Goal: Task Accomplishment & Management: Manage account settings

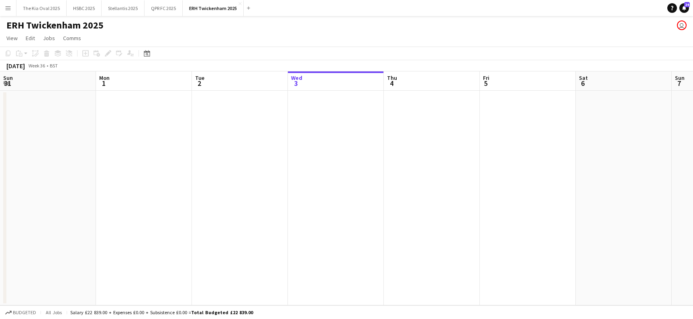
scroll to position [0, 192]
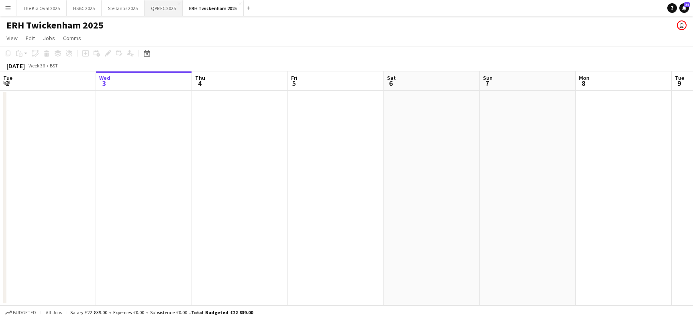
click at [161, 7] on button "QPR FC 2025 Close" at bounding box center [163, 8] width 38 height 16
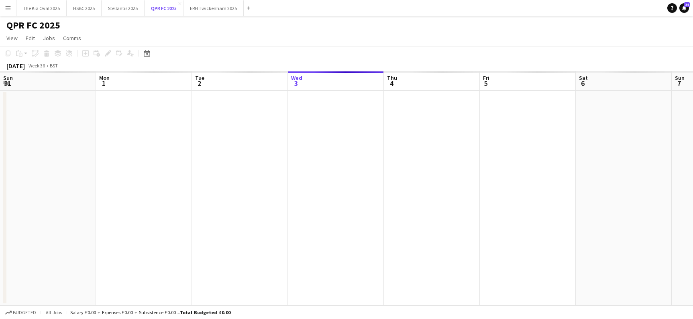
scroll to position [0, 192]
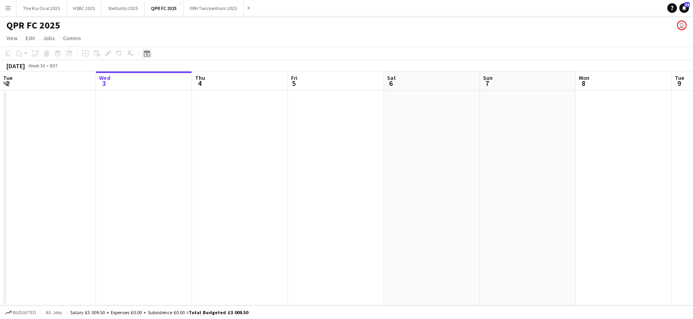
click at [145, 51] on icon at bounding box center [147, 53] width 6 height 6
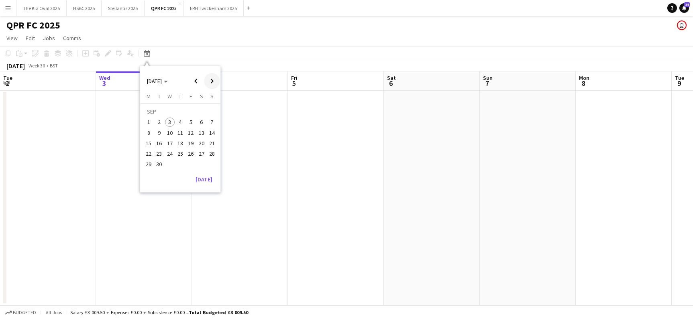
click at [213, 80] on span "Next month" at bounding box center [212, 81] width 16 height 16
click at [213, 77] on span "Next month" at bounding box center [212, 81] width 16 height 16
click at [204, 142] on span "20" at bounding box center [202, 143] width 10 height 10
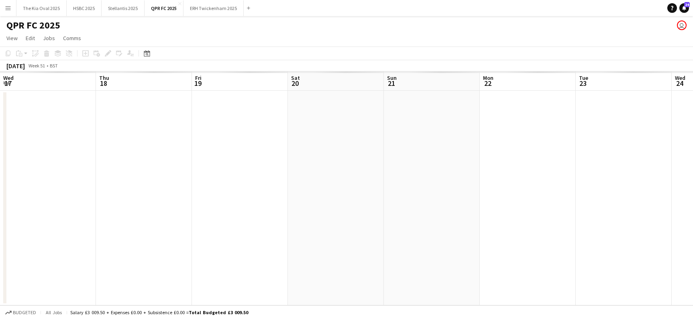
scroll to position [0, 276]
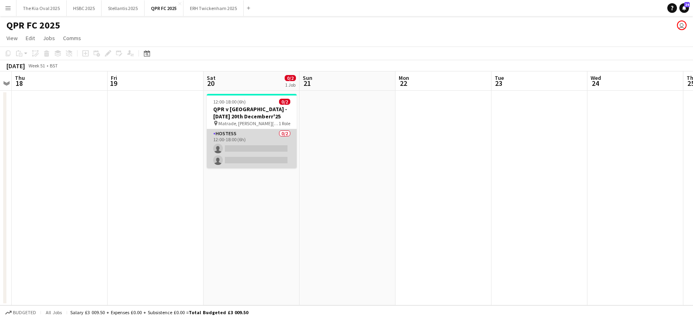
click at [263, 143] on app-card-role "Hostess 0/2 12:00-18:00 (6h) single-neutral-actions single-neutral-actions" at bounding box center [252, 148] width 90 height 39
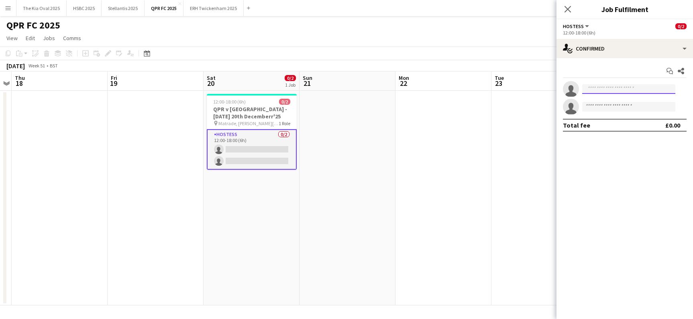
click at [649, 87] on input at bounding box center [628, 89] width 93 height 10
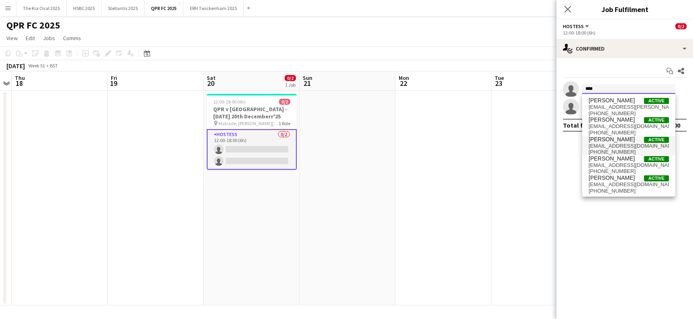
type input "****"
click at [657, 143] on span "[EMAIL_ADDRESS][DOMAIN_NAME]" at bounding box center [628, 146] width 80 height 6
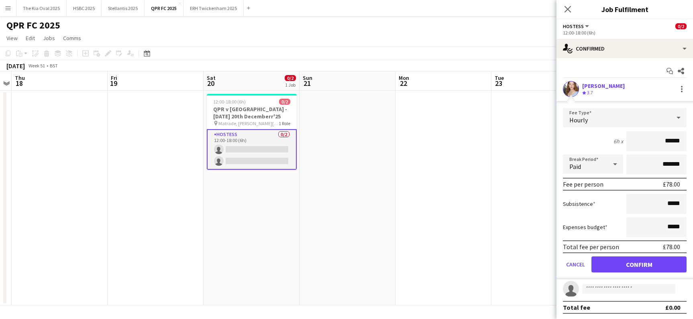
click button "Confirm" at bounding box center [638, 264] width 95 height 16
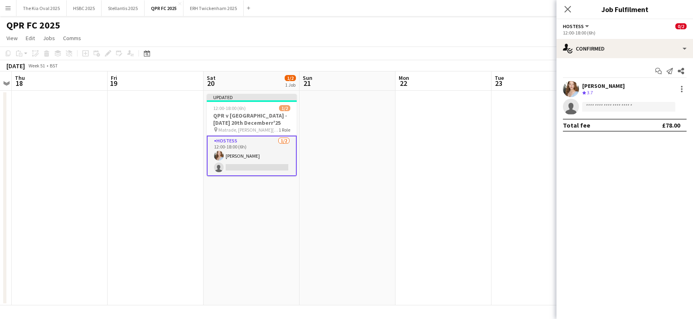
click at [503, 114] on app-date-cell at bounding box center [539, 198] width 96 height 215
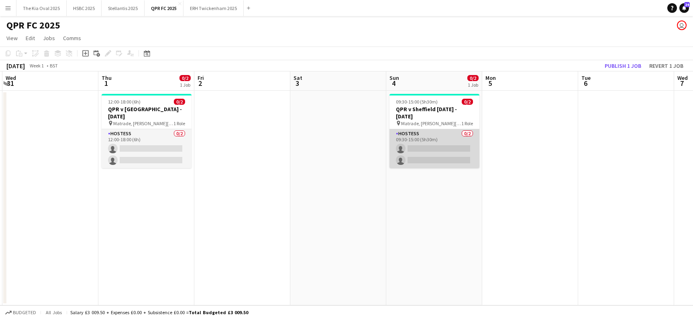
click at [465, 156] on app-card-role "Hostess 0/2 09:30-15:00 (5h30m) single-neutral-actions single-neutral-actions" at bounding box center [434, 148] width 90 height 39
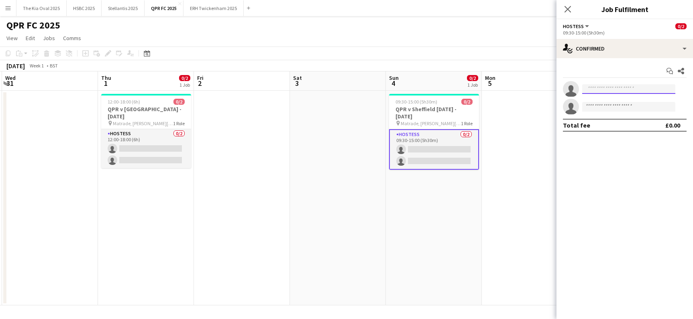
click at [603, 87] on input at bounding box center [628, 89] width 93 height 10
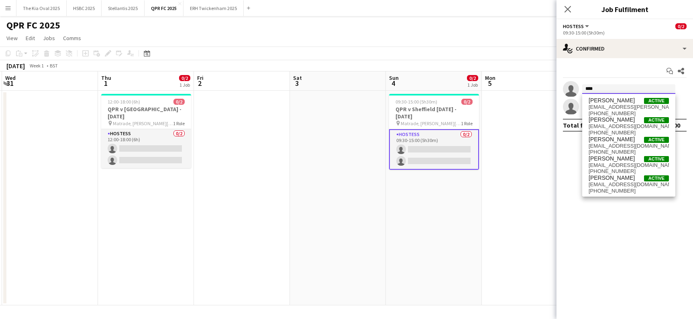
type input "****"
click at [624, 141] on span "[PERSON_NAME] Active" at bounding box center [628, 139] width 80 height 7
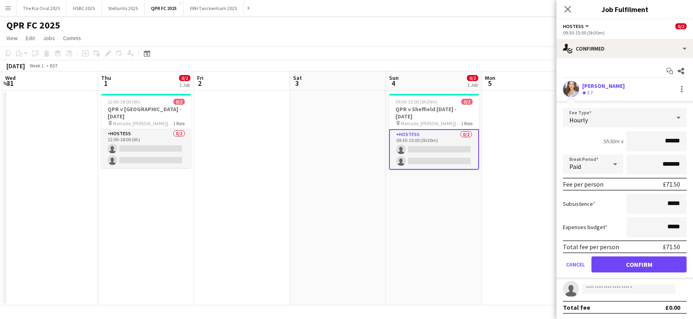
click button "Confirm" at bounding box center [638, 264] width 95 height 16
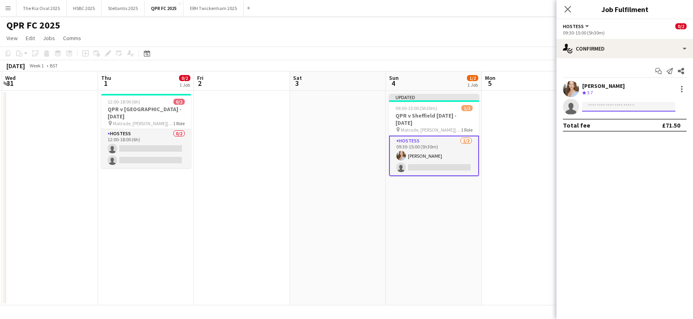
click at [602, 106] on input at bounding box center [628, 107] width 93 height 10
type input "***"
click at [604, 127] on span "[EMAIL_ADDRESS][DOMAIN_NAME]" at bounding box center [628, 125] width 80 height 6
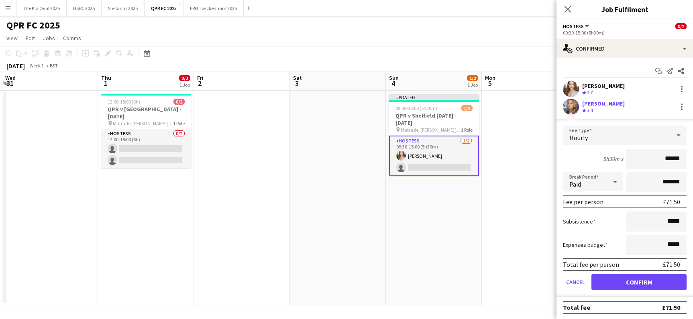
click button "Confirm" at bounding box center [638, 282] width 95 height 16
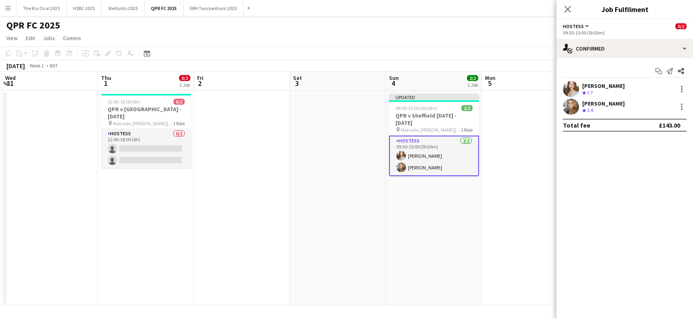
click at [527, 140] on app-date-cell at bounding box center [530, 198] width 96 height 215
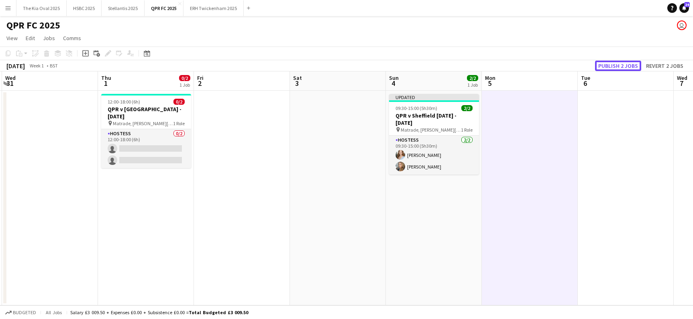
click at [615, 63] on button "Publish 2 jobs" at bounding box center [618, 66] width 46 height 10
